Goal: Task Accomplishment & Management: Manage account settings

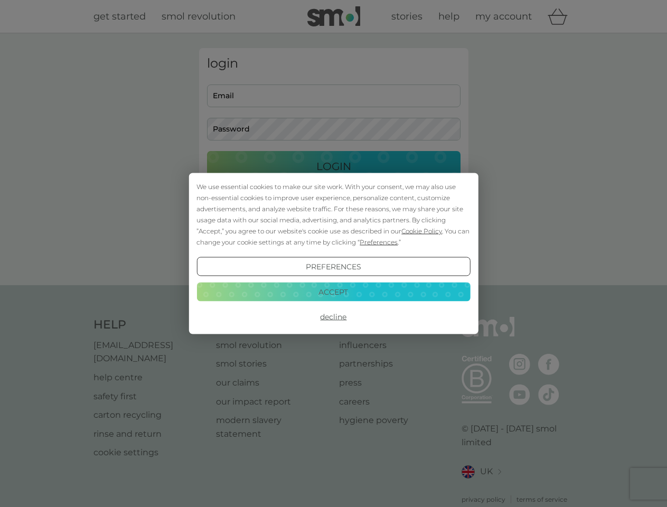
click at [422, 231] on span "Cookie Policy" at bounding box center [422, 231] width 41 height 8
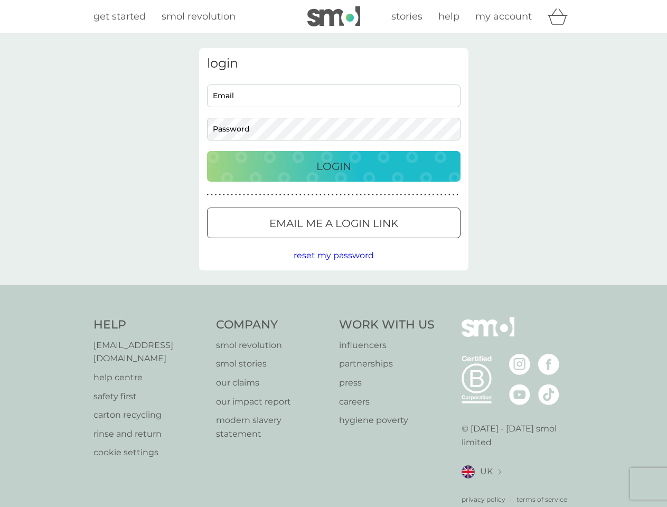
click at [378, 242] on div "login Email Password Login ● ● ● ● ● ● ● ● ● ● ● ● ● ● ● ● ● ● ● ● ● ● ● ● ● ● …" at bounding box center [333, 159] width 269 height 222
click at [333, 267] on div "login Email Password Login ● ● ● ● ● ● ● ● ● ● ● ● ● ● ● ● ● ● ● ● ● ● ● ● ● ● …" at bounding box center [333, 159] width 269 height 222
click at [333, 317] on div "Help [EMAIL_ADDRESS][DOMAIN_NAME] help centre safety first carton recycling rin…" at bounding box center [334, 411] width 481 height 188
click at [333, 292] on div "Help [EMAIL_ADDRESS][DOMAIN_NAME] help centre safety first carton recycling rin…" at bounding box center [333, 410] width 667 height 251
